Goal: Transaction & Acquisition: Purchase product/service

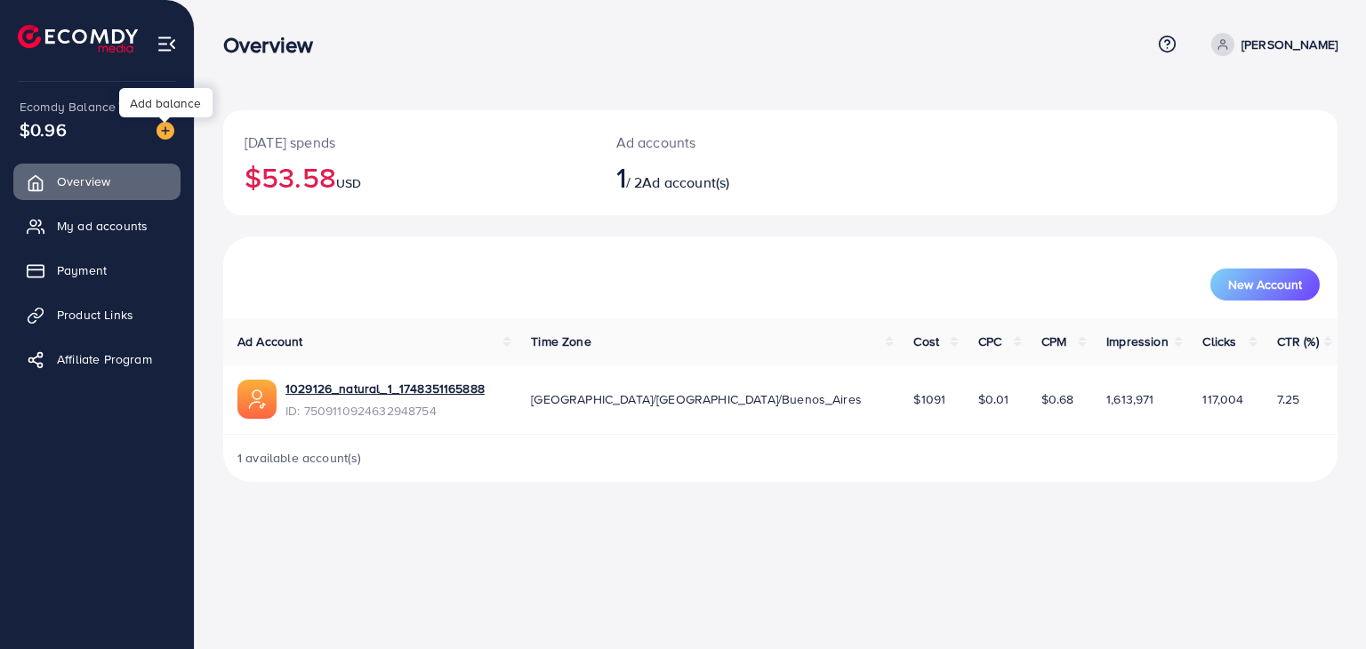
click at [167, 132] on img at bounding box center [165, 131] width 18 height 18
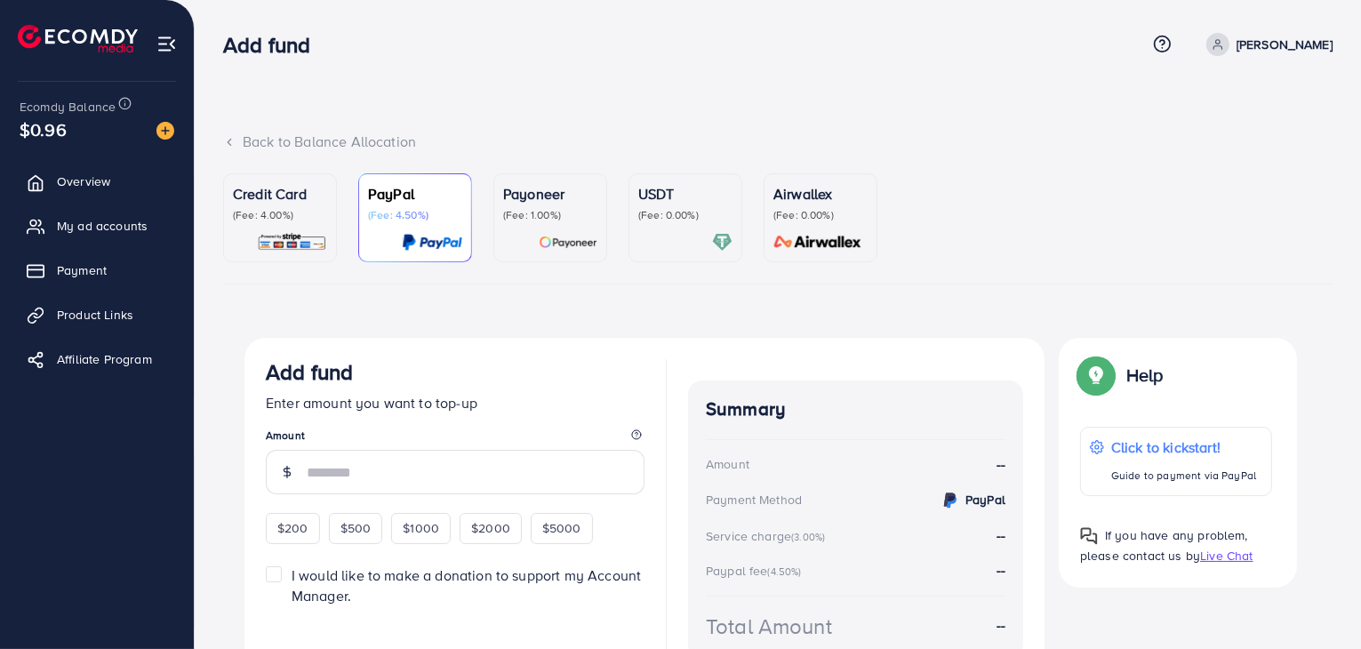
click at [662, 212] on p "(Fee: 0.00%)" at bounding box center [685, 215] width 94 height 14
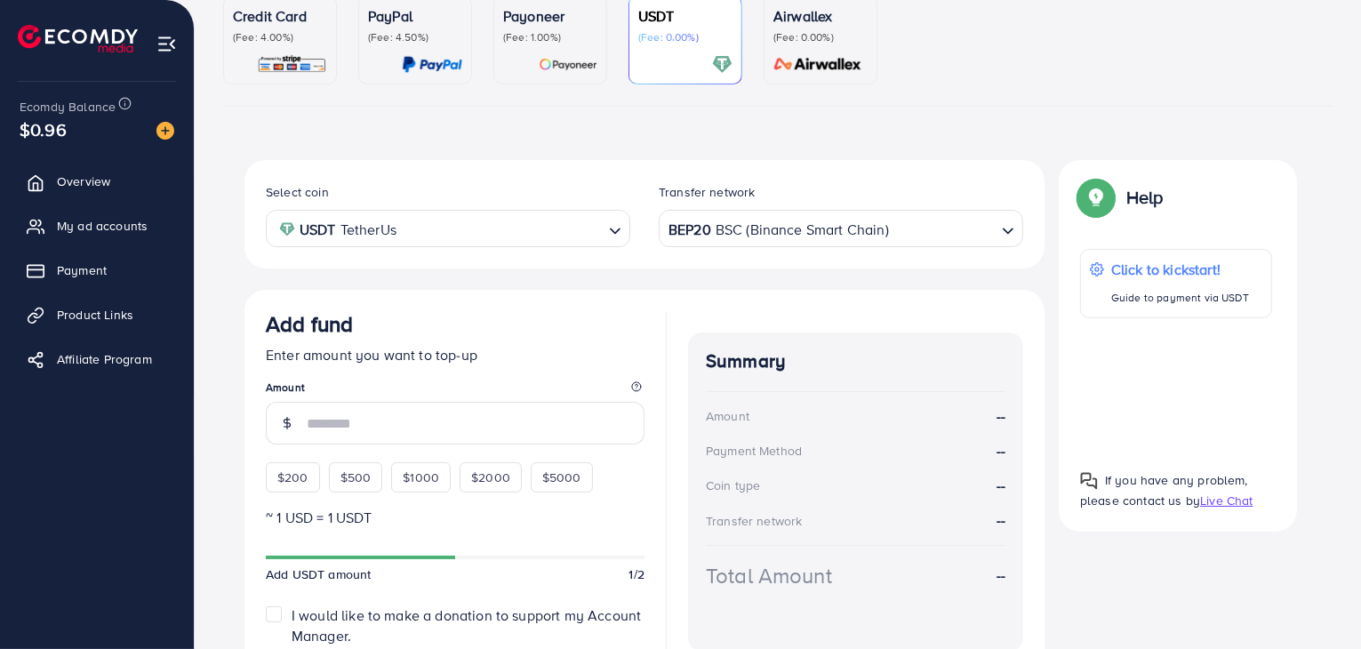
scroll to position [267, 0]
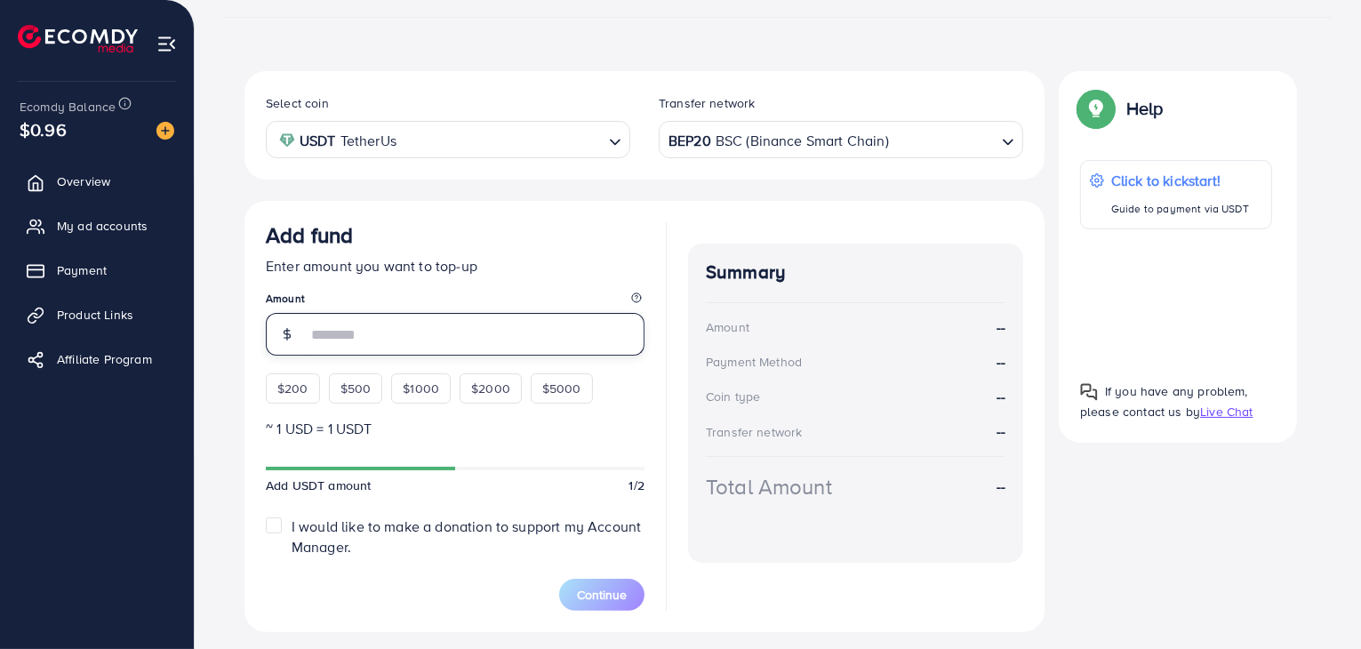
click at [357, 332] on input "number" at bounding box center [476, 334] width 338 height 43
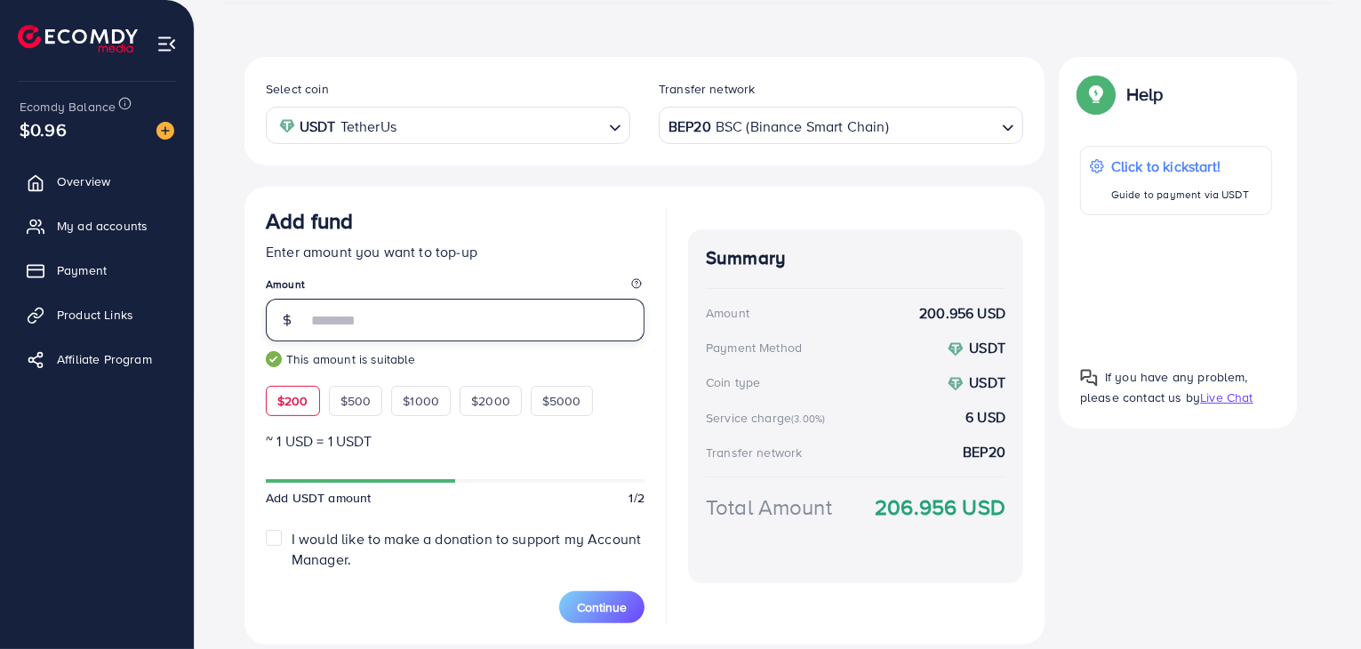
scroll to position [251, 0]
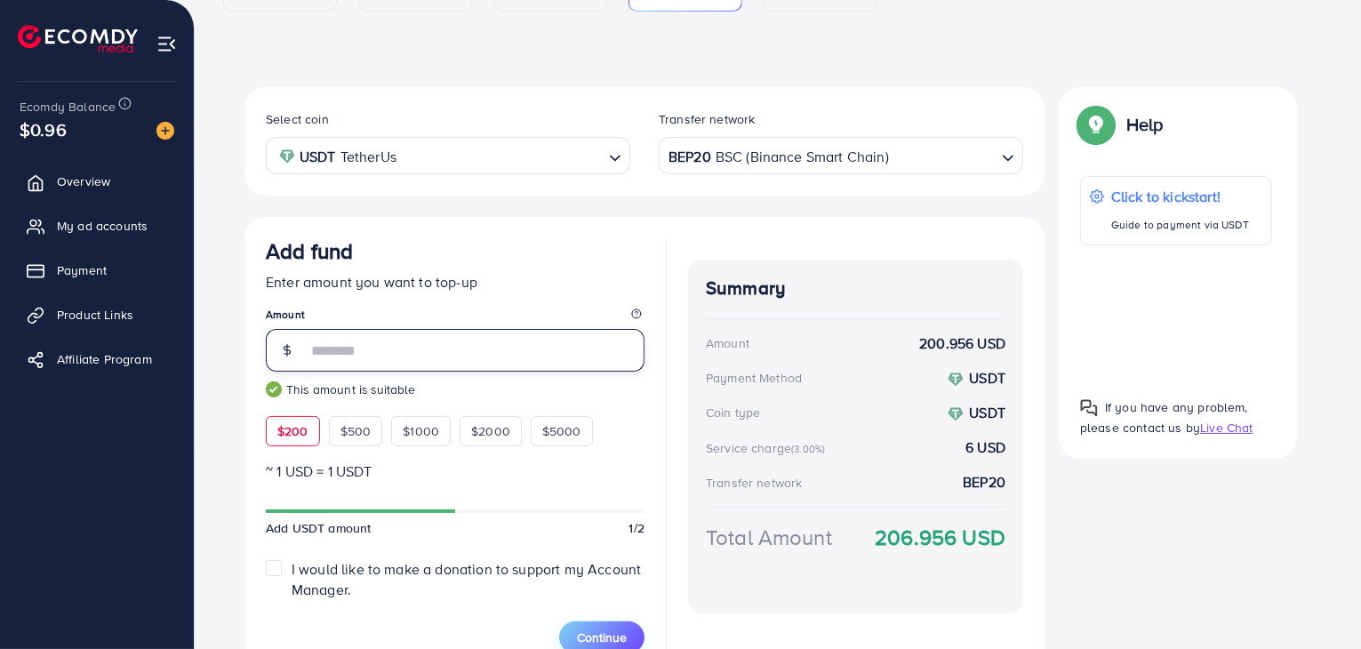
type input "***"
click at [634, 632] on button "Continue" at bounding box center [601, 637] width 85 height 32
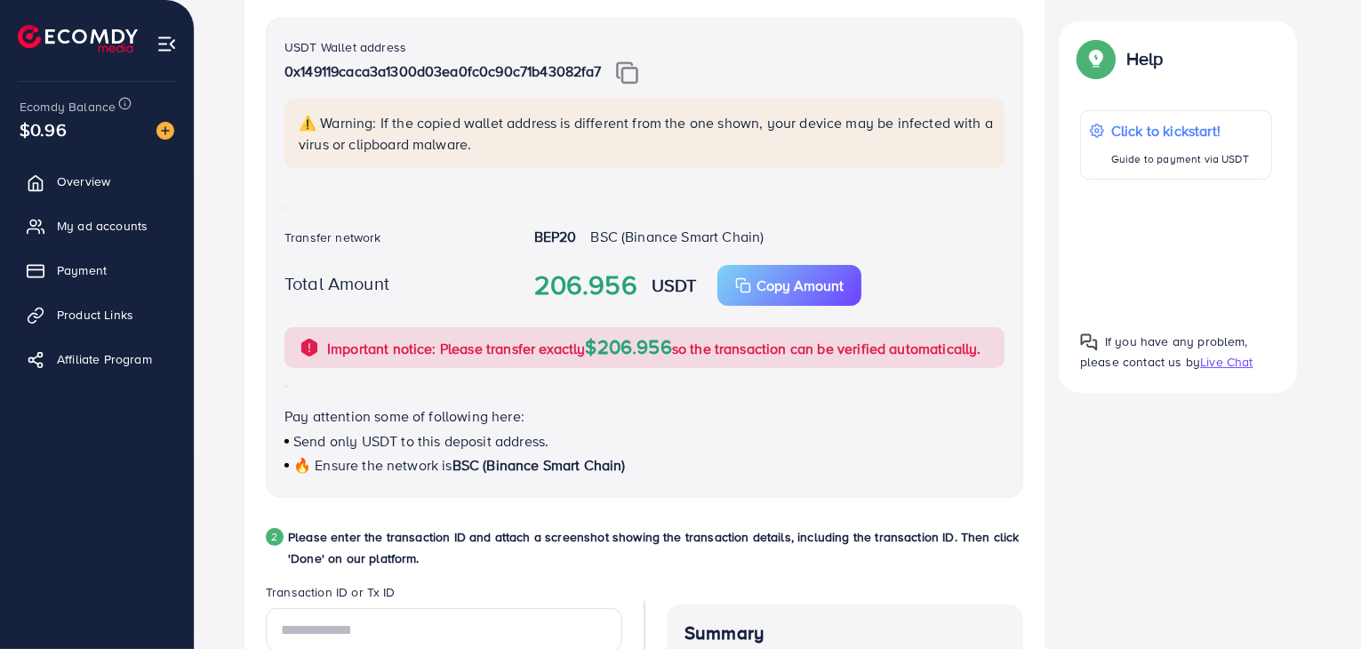
scroll to position [429, 0]
click at [631, 72] on img at bounding box center [627, 71] width 22 height 23
drag, startPoint x: 540, startPoint y: 285, endPoint x: 700, endPoint y: 280, distance: 160.1
click at [700, 280] on div "206.956 USDT Copy Amount Copy" at bounding box center [769, 284] width 499 height 41
copy div "206.956 USDT"
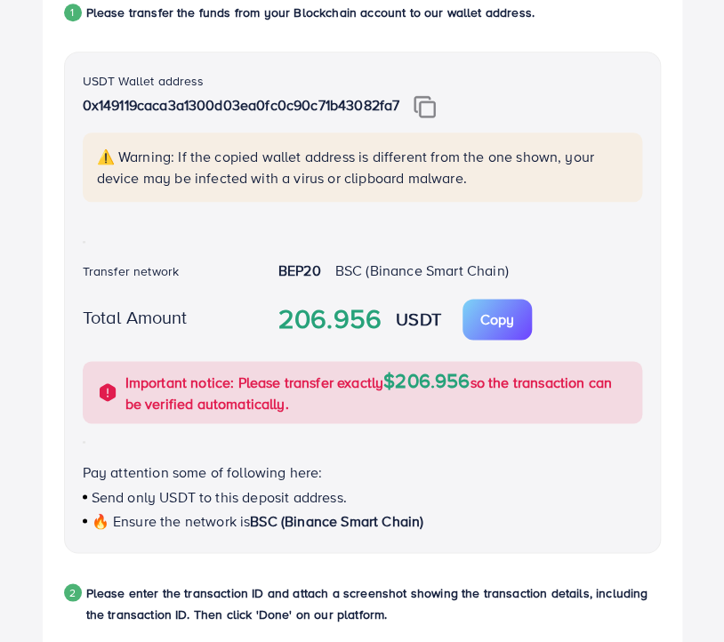
drag, startPoint x: 276, startPoint y: 268, endPoint x: 524, endPoint y: 271, distance: 247.2
click at [524, 271] on div "BEP20 BSC (Binance Smart Chain)" at bounding box center [460, 272] width 392 height 24
copy div "BEP20 BSC (Binance Smart Chain)"
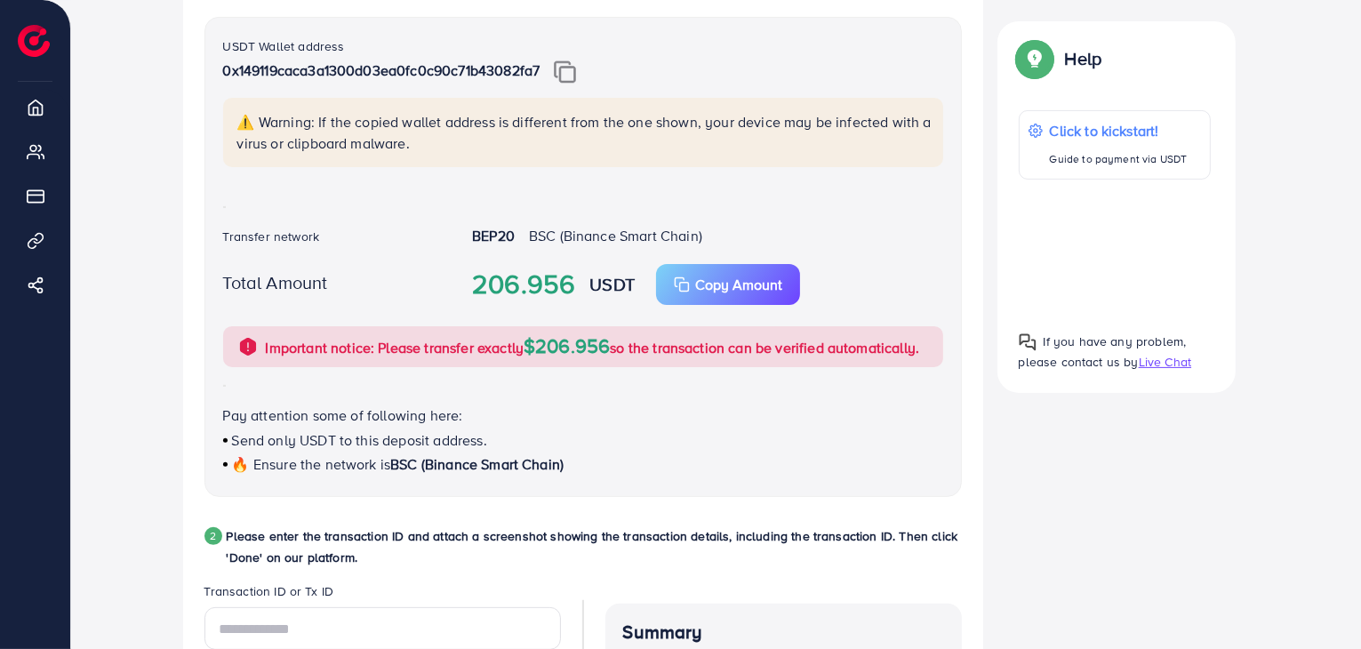
click at [639, 380] on div "USDT Wallet address 0x149119caca3a1300d03ea0fc0c90c71b43082fa7 ⚠️ Warning: If t…" at bounding box center [582, 257] width 757 height 480
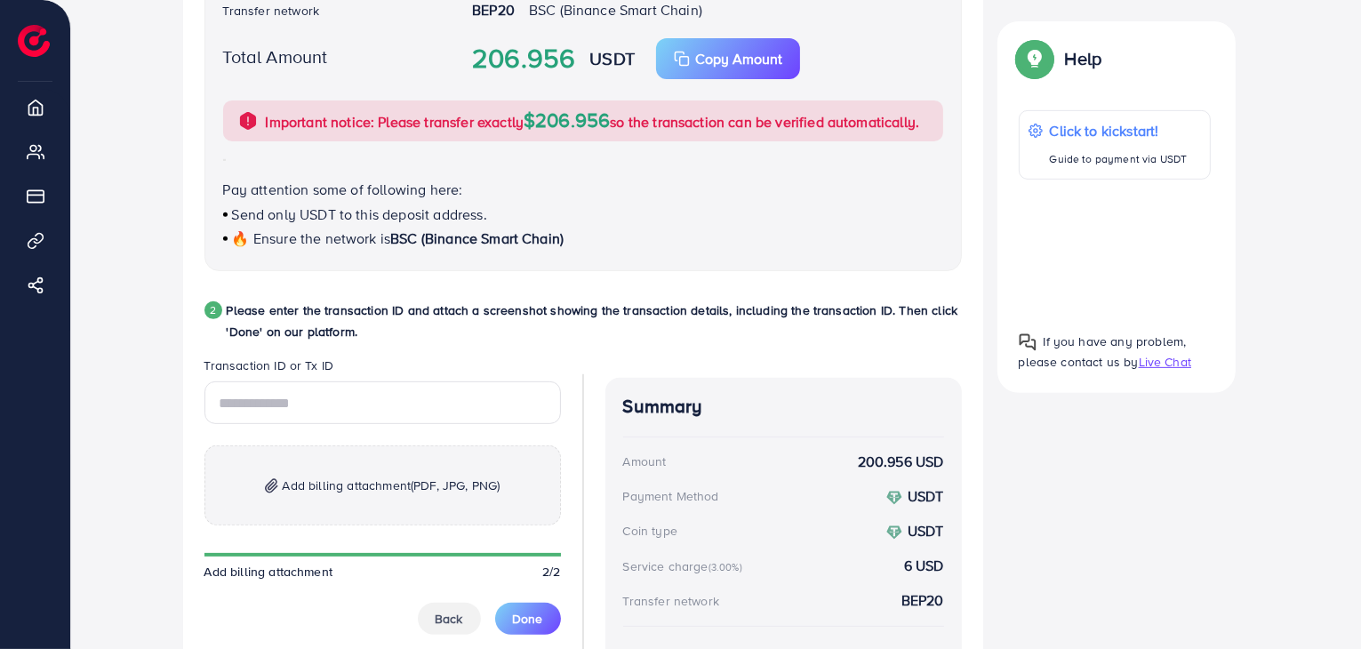
scroll to position [695, 0]
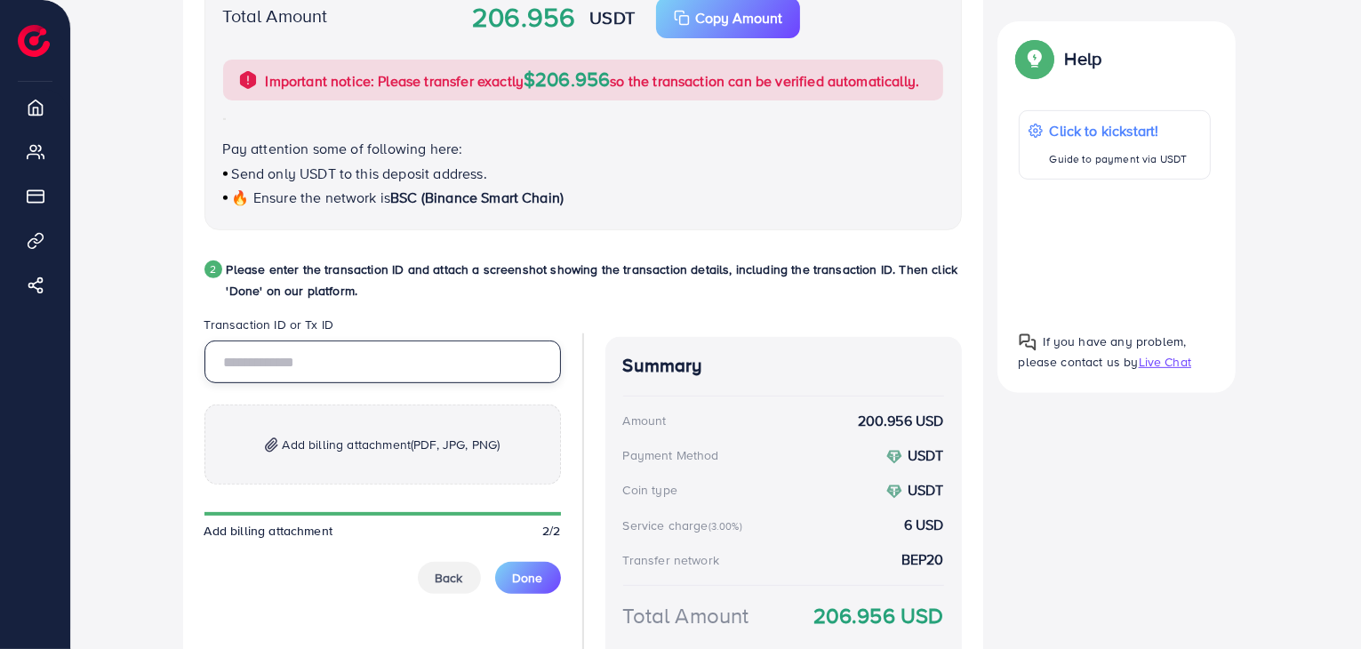
click at [452, 349] on input "text" at bounding box center [382, 362] width 357 height 43
paste input "**********"
type input "**********"
click at [458, 444] on span "(PDF, JPG, PNG)" at bounding box center [455, 445] width 89 height 18
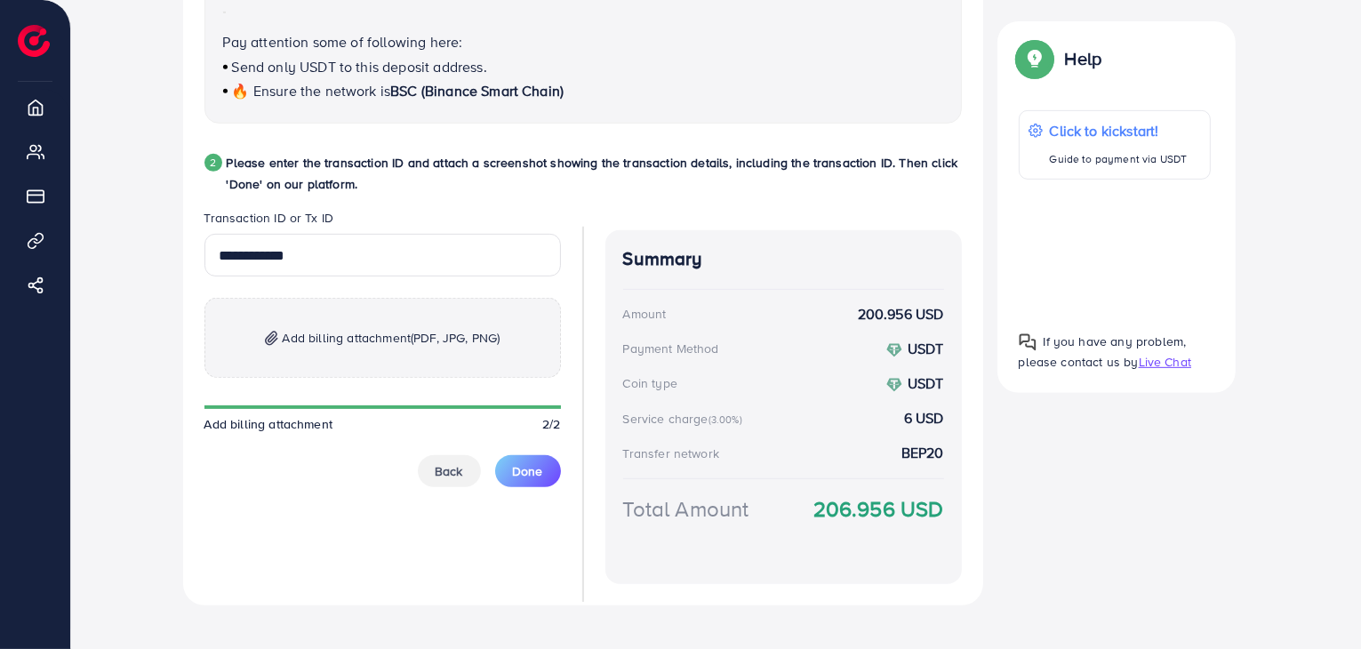
scroll to position [821, 0]
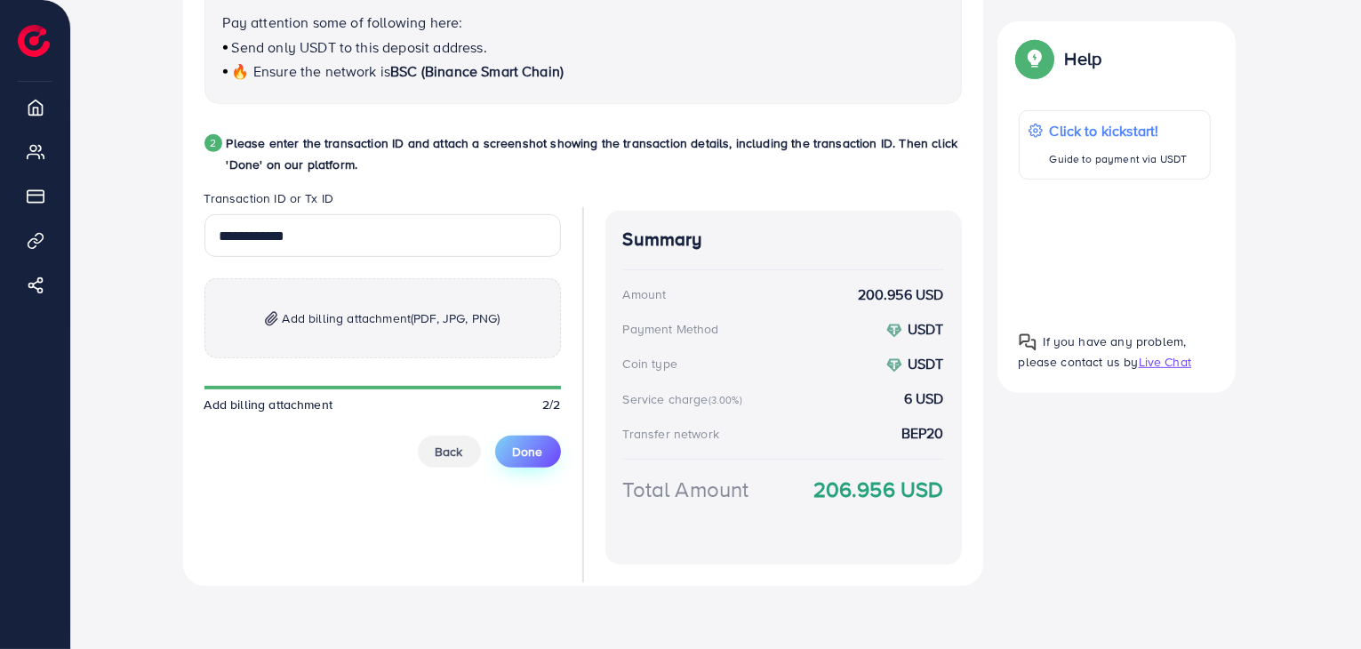
click at [535, 445] on span "Done" at bounding box center [528, 452] width 30 height 18
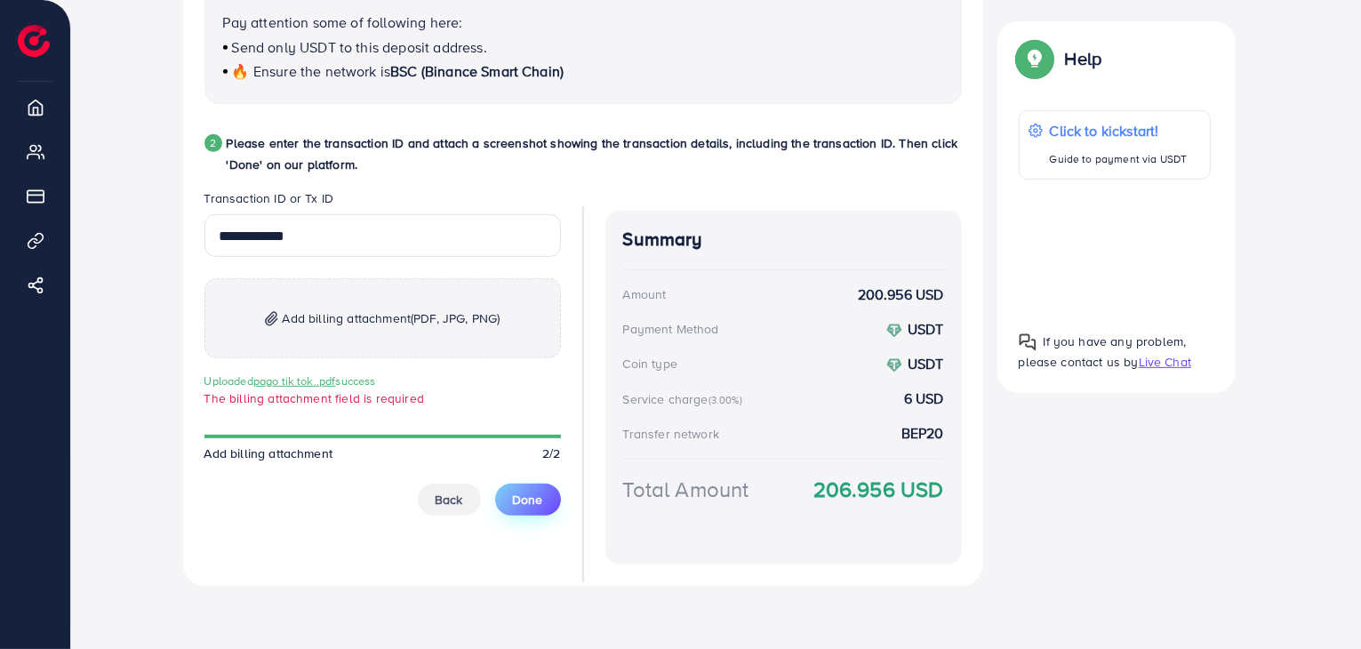
click at [533, 507] on span "Done" at bounding box center [528, 500] width 30 height 18
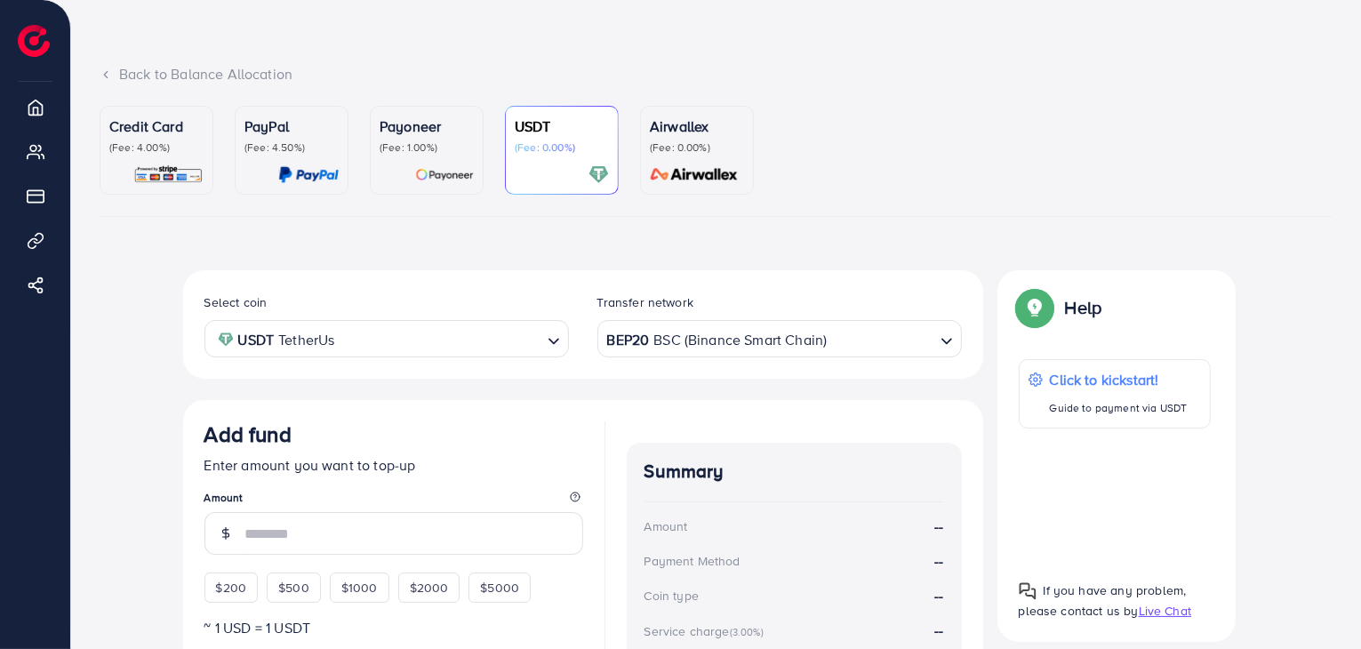
scroll to position [178, 0]
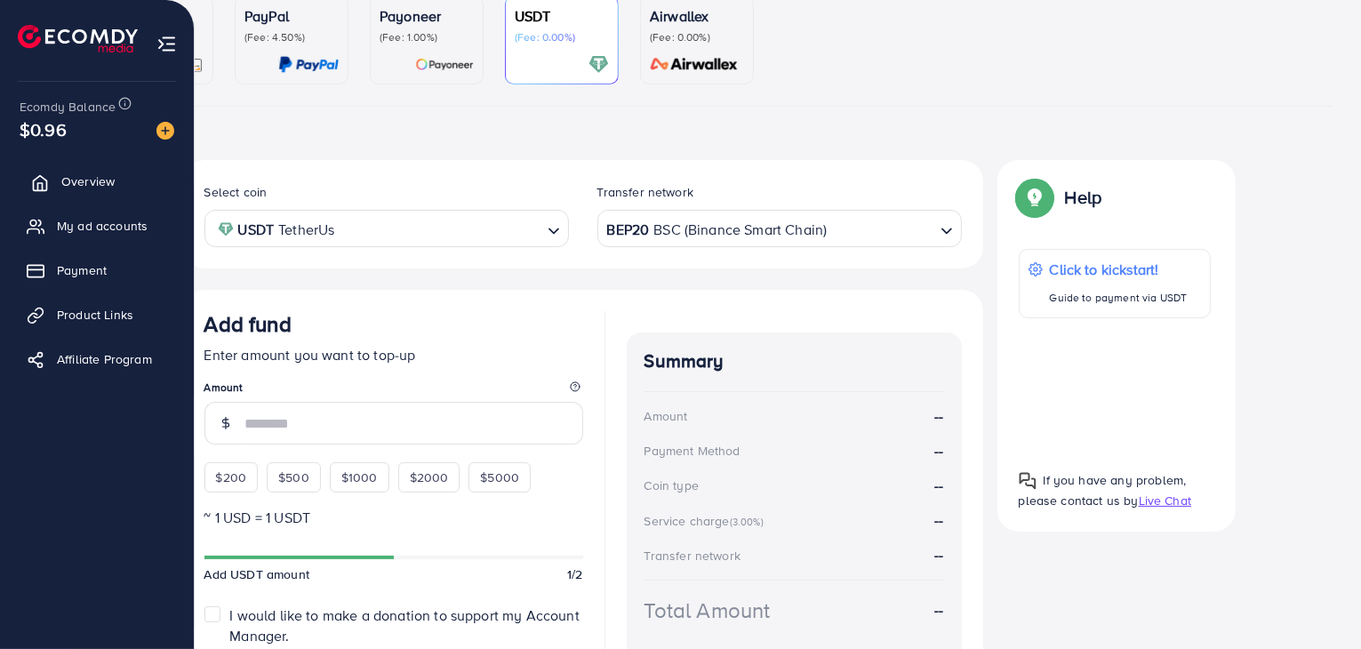
click at [57, 178] on link "Overview" at bounding box center [96, 182] width 167 height 36
